Goal: Task Accomplishment & Management: Complete application form

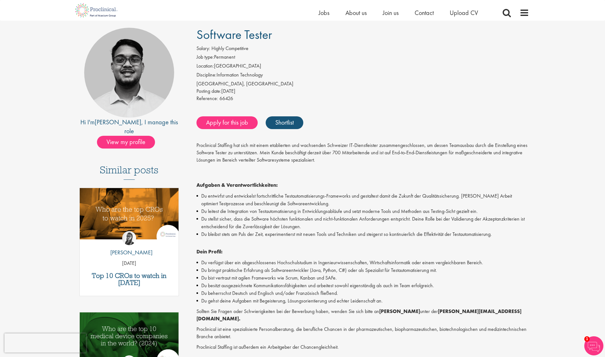
scroll to position [44, 0]
click at [238, 126] on link "Apply for this job" at bounding box center [226, 122] width 61 height 13
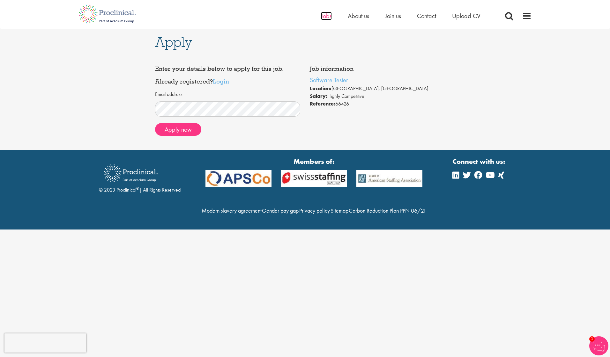
click at [327, 18] on span "Jobs" at bounding box center [326, 16] width 11 height 8
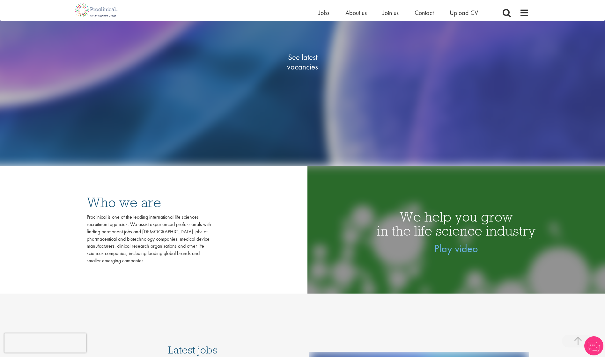
scroll to position [181, 0]
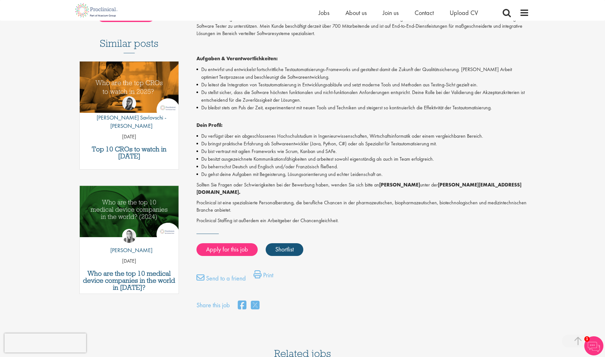
scroll to position [171, 0]
click at [295, 93] on li "Du stellst sicher, dass die Software höchsten funktionalen und nicht-funktional…" at bounding box center [362, 95] width 333 height 15
click at [338, 297] on fieldset "Share this job" at bounding box center [362, 304] width 333 height 14
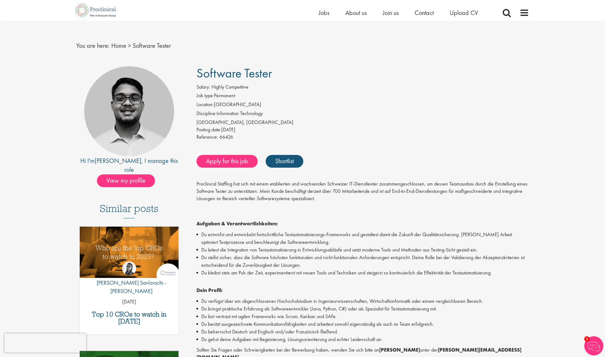
scroll to position [5, 0]
